Goal: Find specific page/section: Find specific page/section

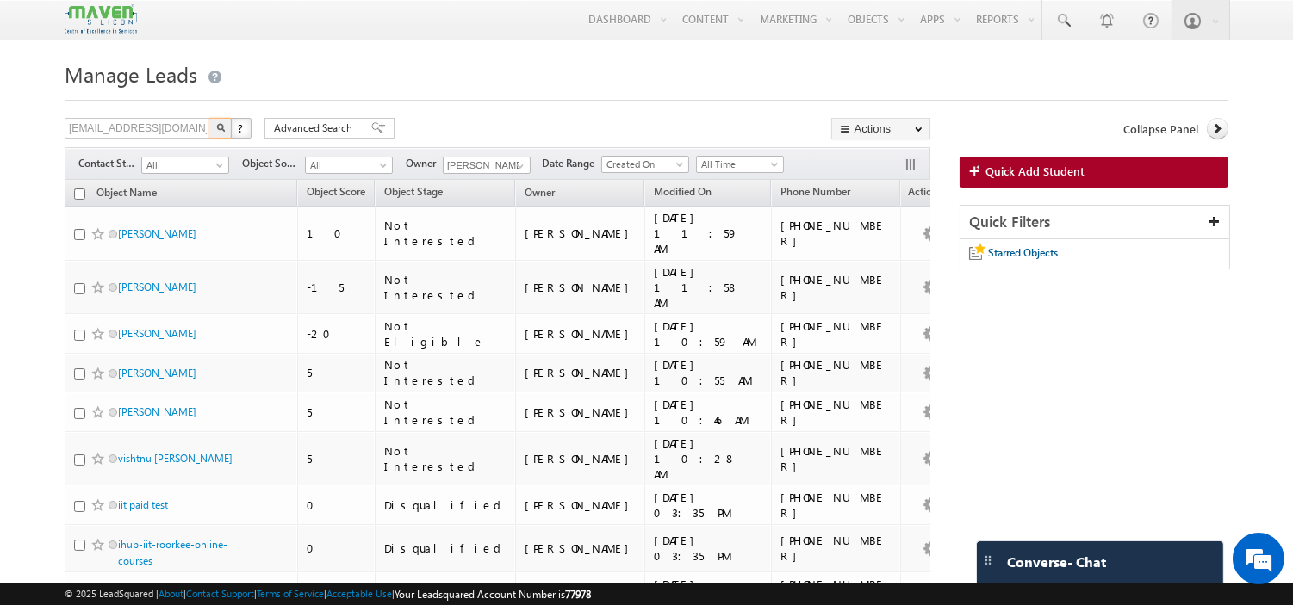
type input "[EMAIL_ADDRESS][DOMAIN_NAME]"
click at [209, 118] on button "button" at bounding box center [220, 128] width 22 height 21
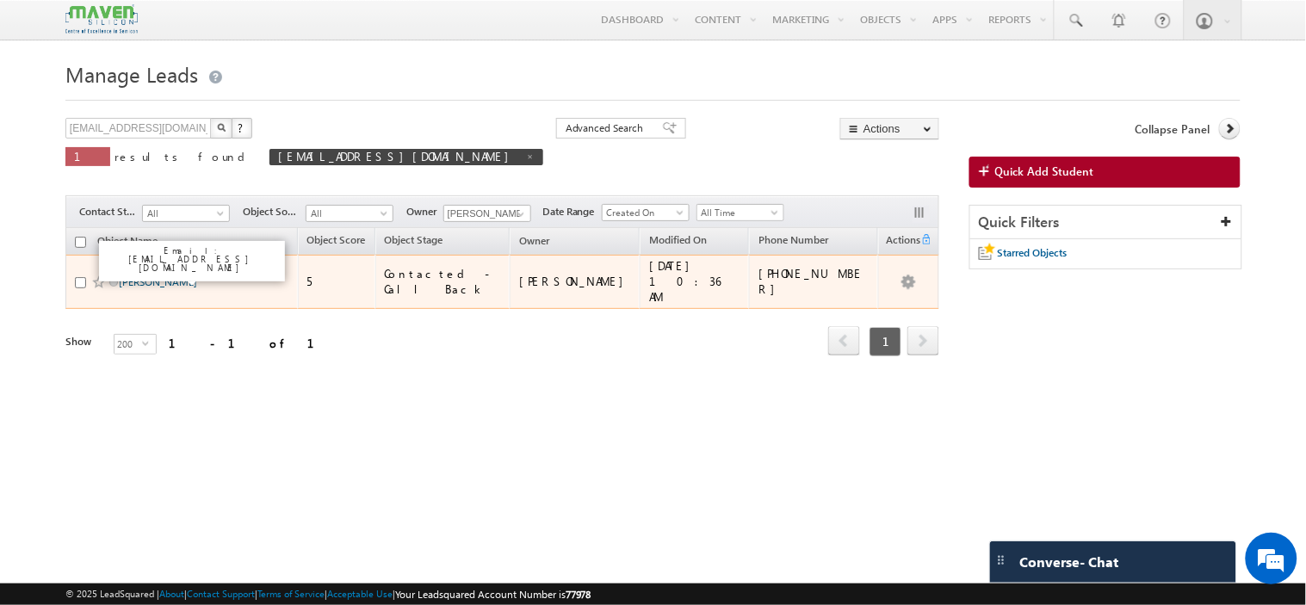
click at [153, 280] on link "[PERSON_NAME]" at bounding box center [158, 282] width 78 height 13
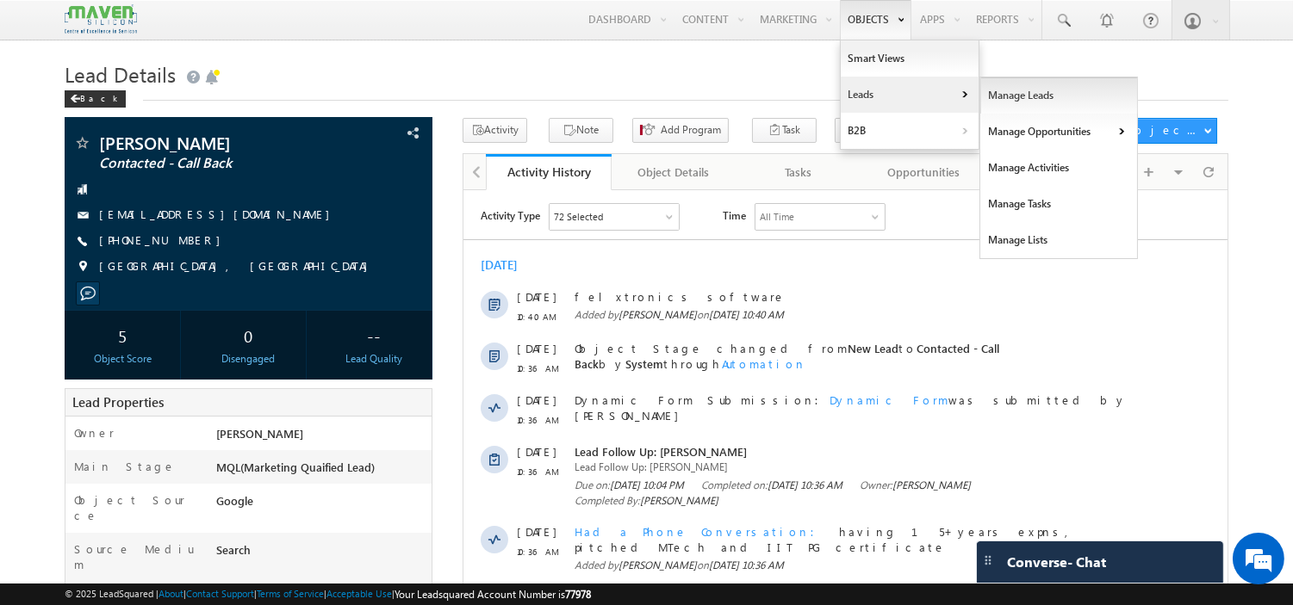
click at [1020, 90] on link "Manage Leads" at bounding box center [1059, 96] width 158 height 36
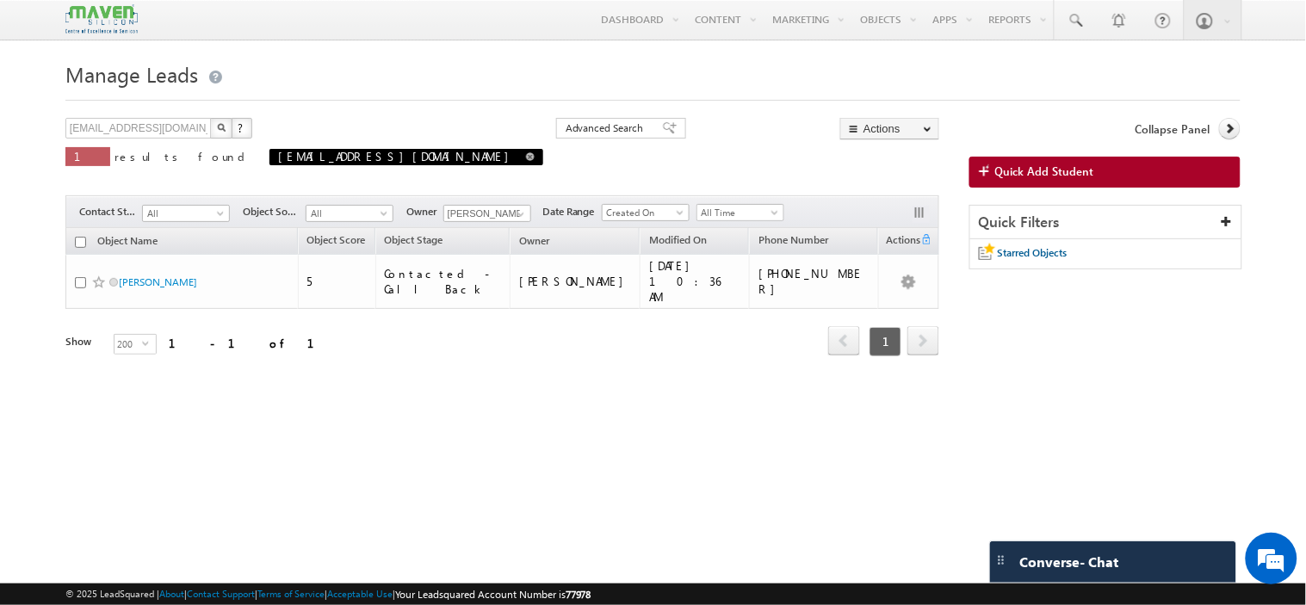
click at [526, 159] on span at bounding box center [530, 156] width 9 height 9
type input "Search Objects"
